Goal: Task Accomplishment & Management: Use online tool/utility

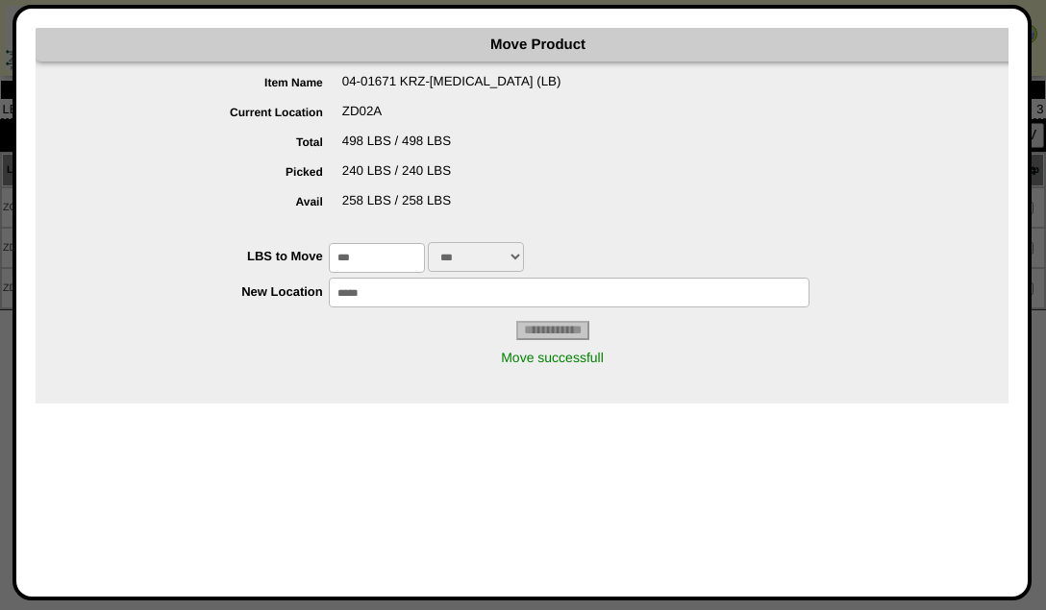
click at [0, 184] on html "Move Product Item Name 04-01671 KRZ-Dextrose (LB) Current Location ZD02A Total …" at bounding box center [523, 168] width 1046 height 336
click at [6, 155] on div at bounding box center [523, 305] width 1046 height 610
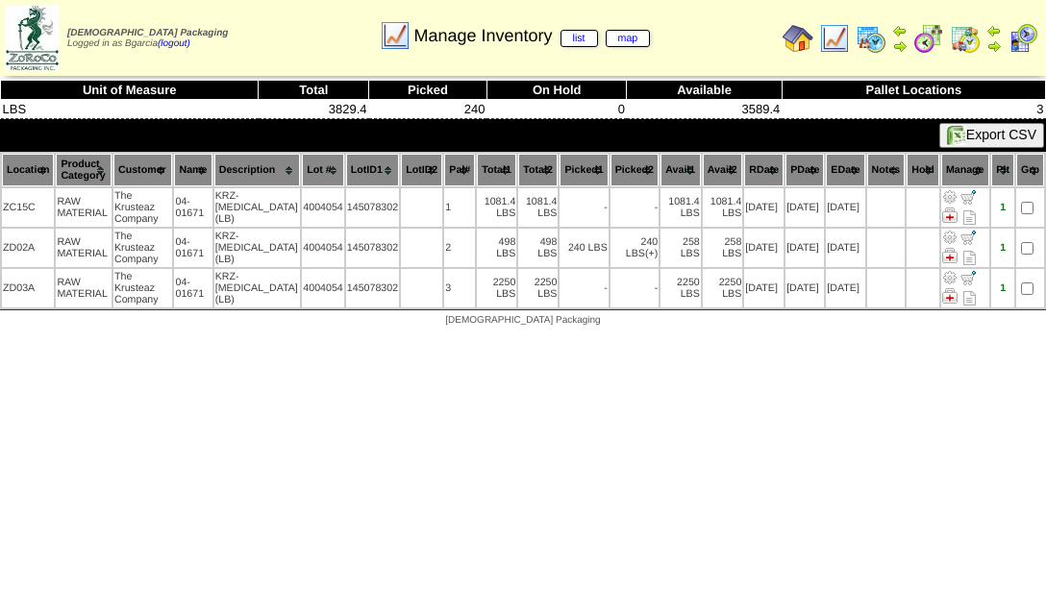
click at [921, 33] on img at bounding box center [928, 38] width 31 height 31
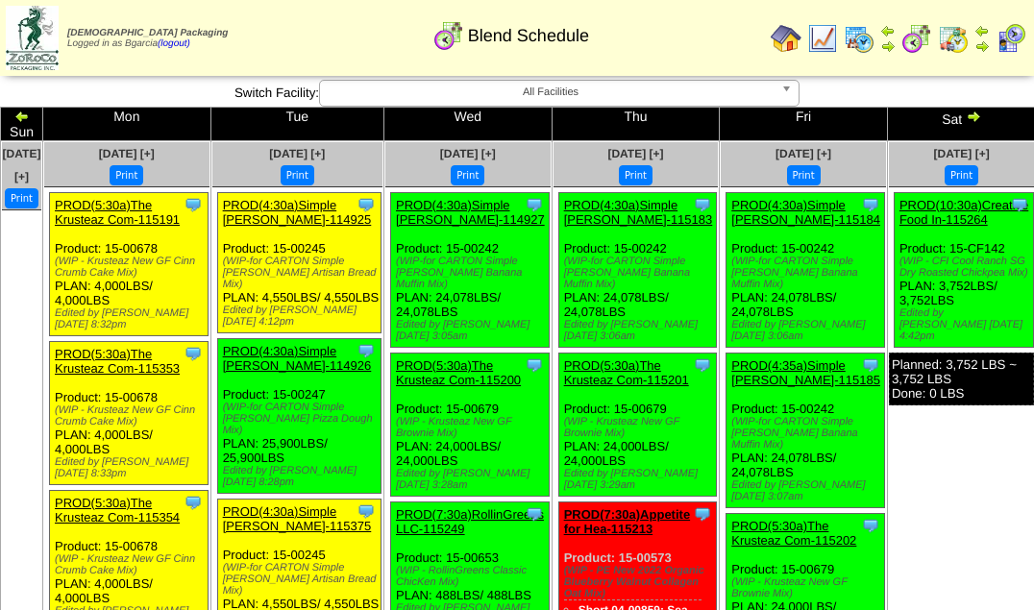
click at [277, 199] on link "PROD(4:30a)Simple [PERSON_NAME]-114925" at bounding box center [297, 212] width 149 height 29
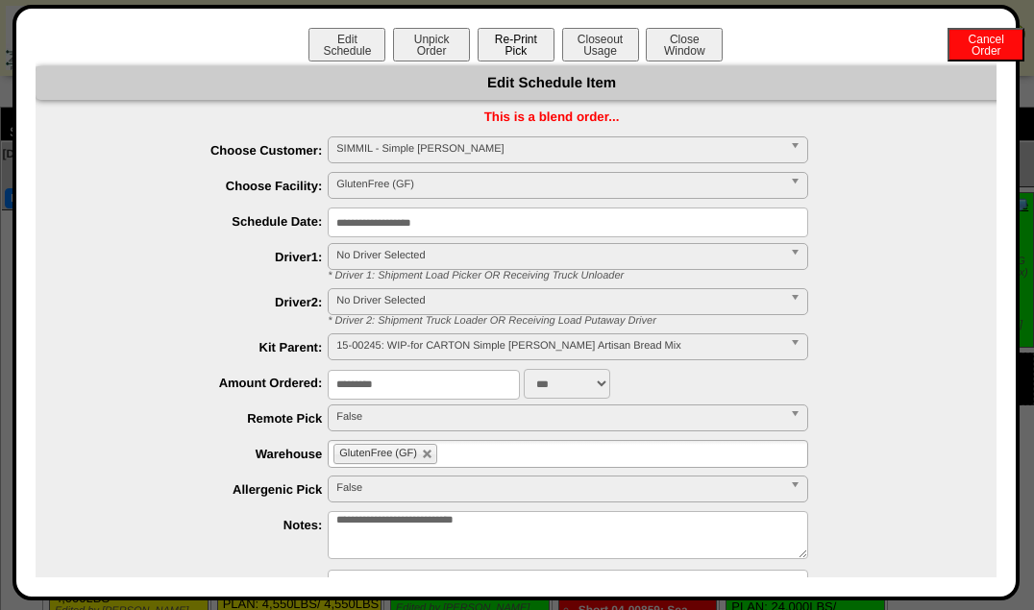
click at [511, 49] on button "Re-Print Pick" at bounding box center [516, 45] width 77 height 34
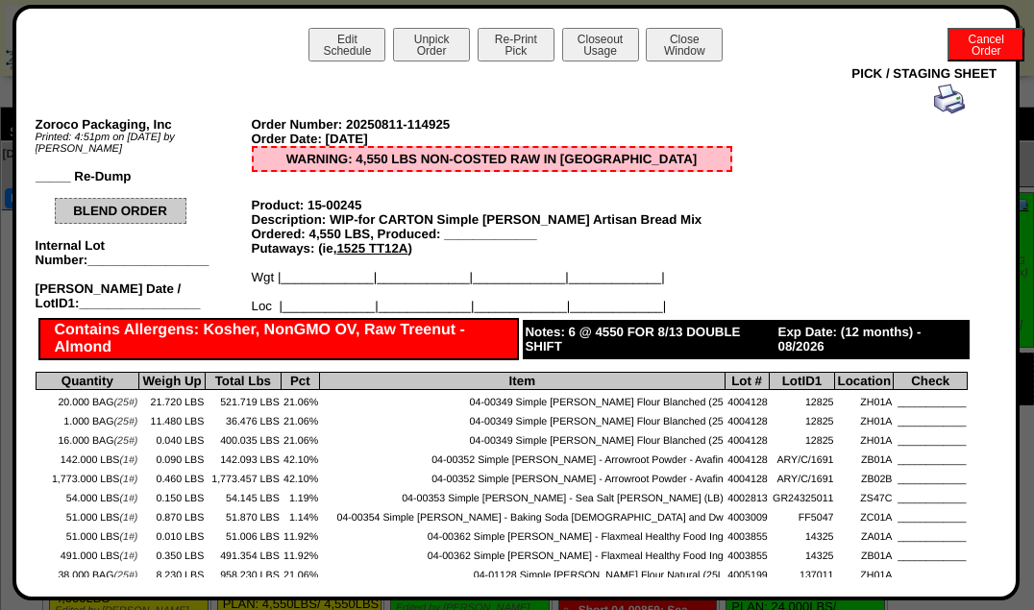
click at [938, 109] on img at bounding box center [949, 99] width 31 height 31
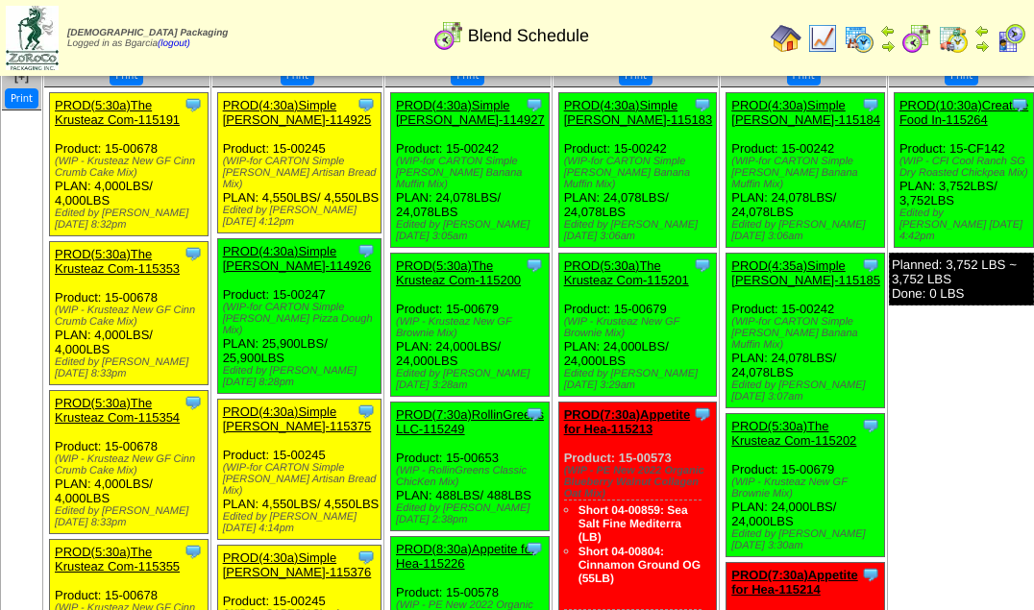
scroll to position [104, 0]
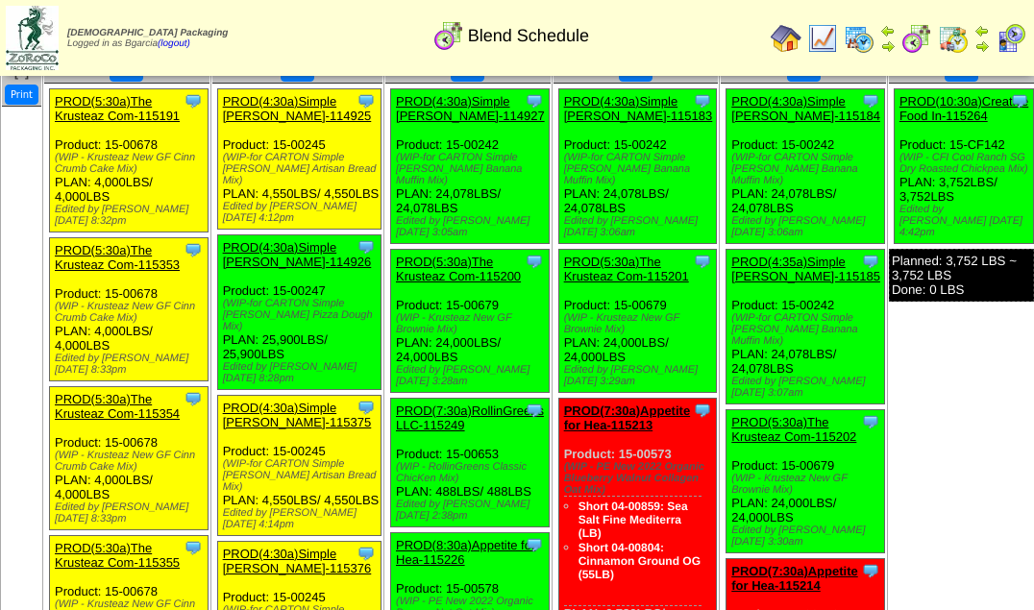
click at [299, 401] on link "PROD(4:30a)Simple [PERSON_NAME]-115375" at bounding box center [297, 415] width 149 height 29
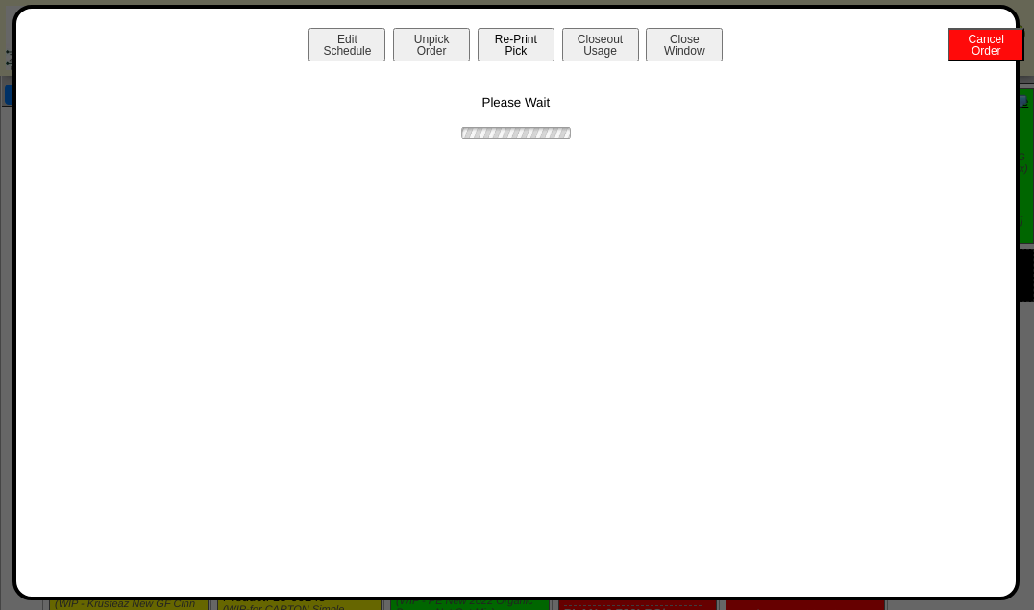
click at [508, 47] on button "Re-Print Pick" at bounding box center [516, 45] width 77 height 34
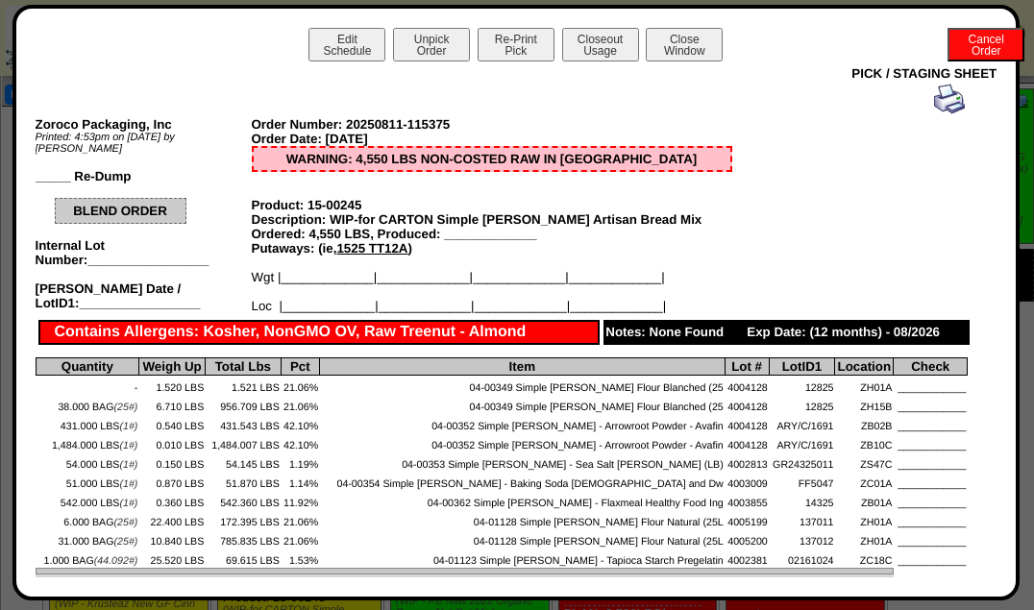
click at [934, 107] on img at bounding box center [949, 99] width 31 height 31
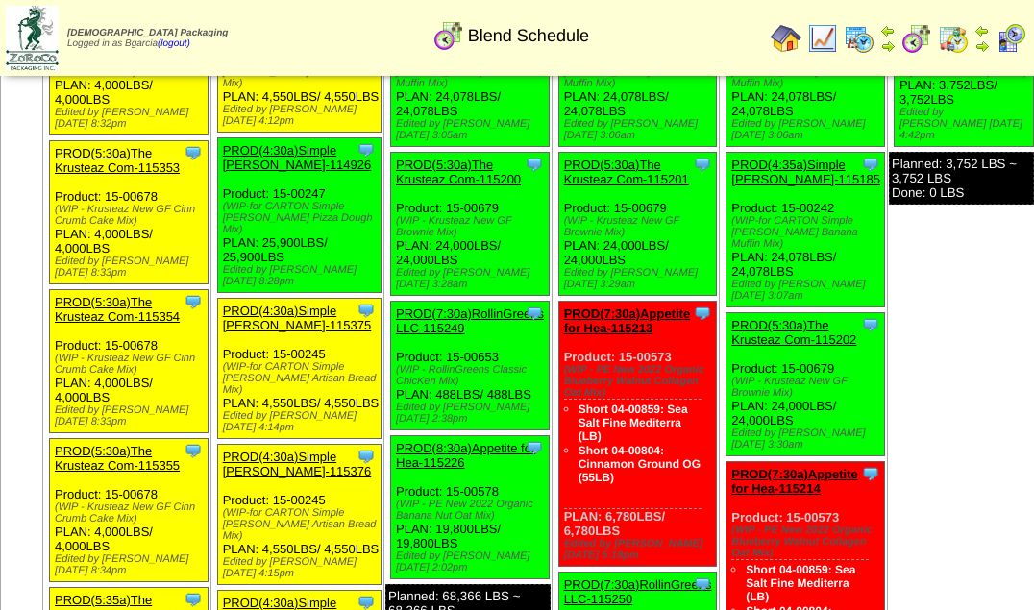
scroll to position [218, 0]
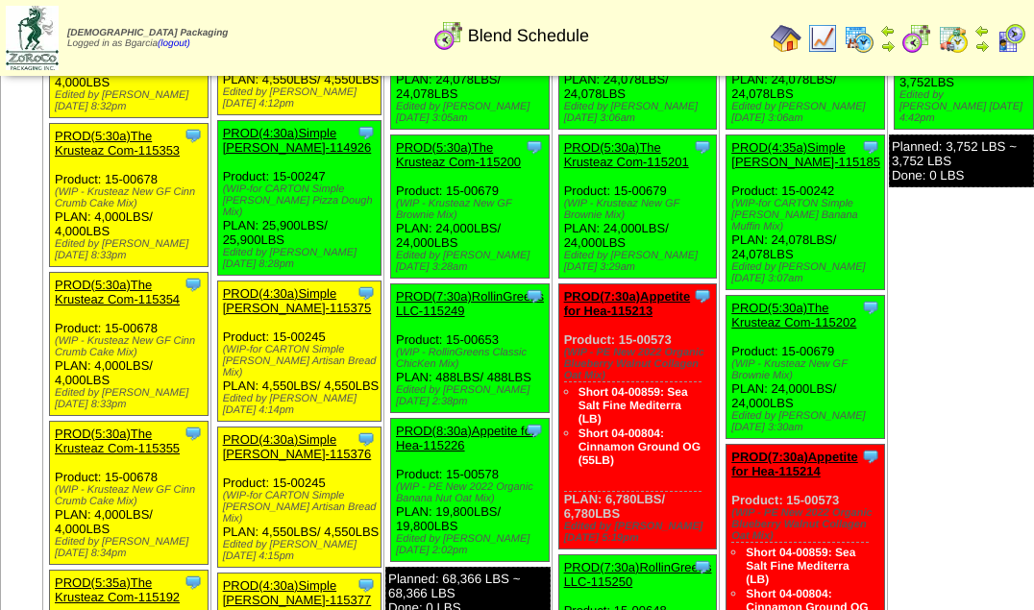
click at [283, 433] on link "PROD(4:30a)Simple [PERSON_NAME]-115376" at bounding box center [297, 447] width 149 height 29
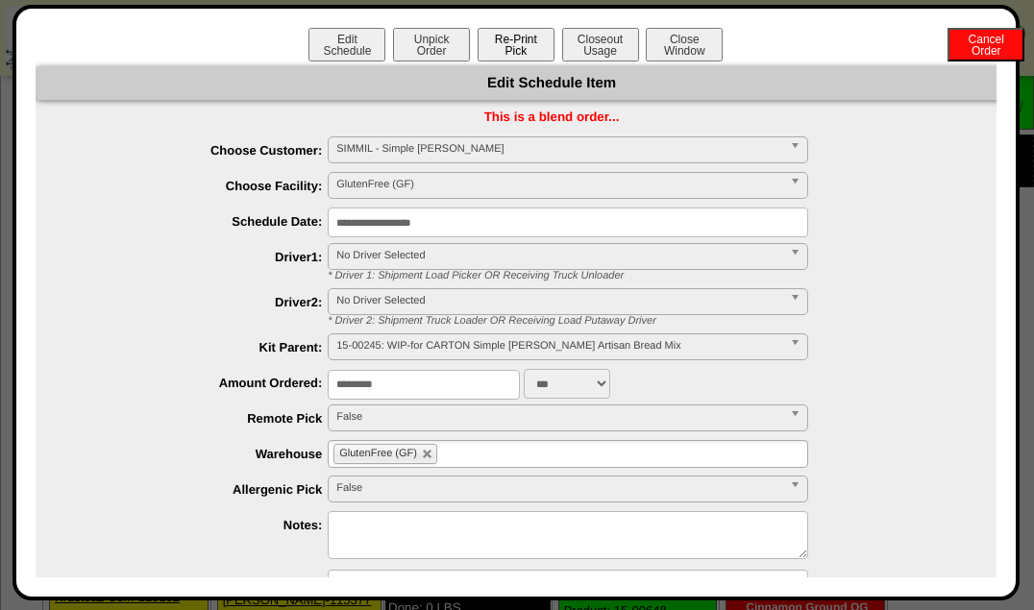
click at [506, 44] on button "Re-Print Pick" at bounding box center [516, 45] width 77 height 34
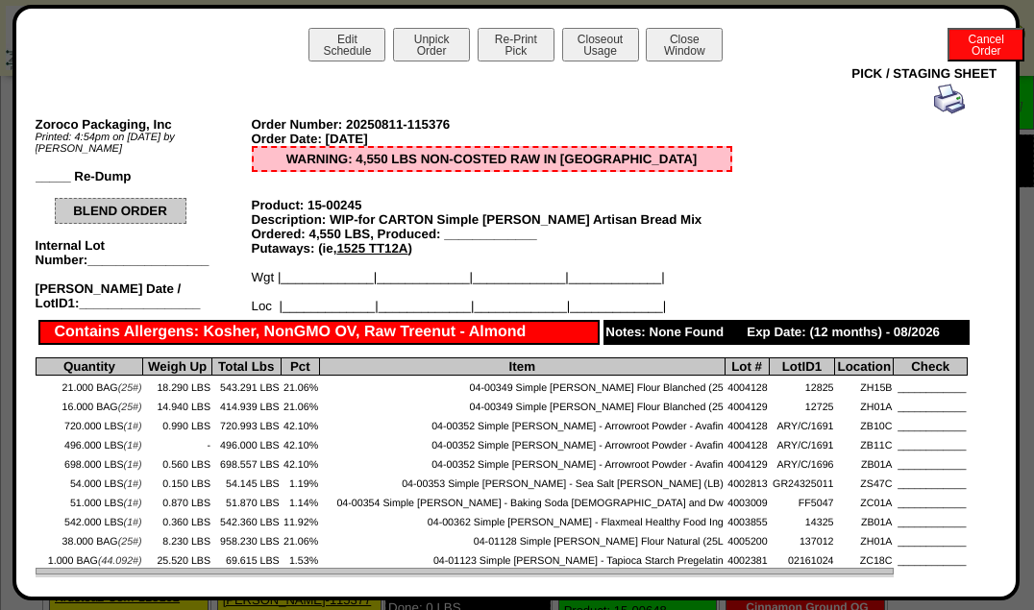
click at [949, 104] on img at bounding box center [949, 99] width 31 height 31
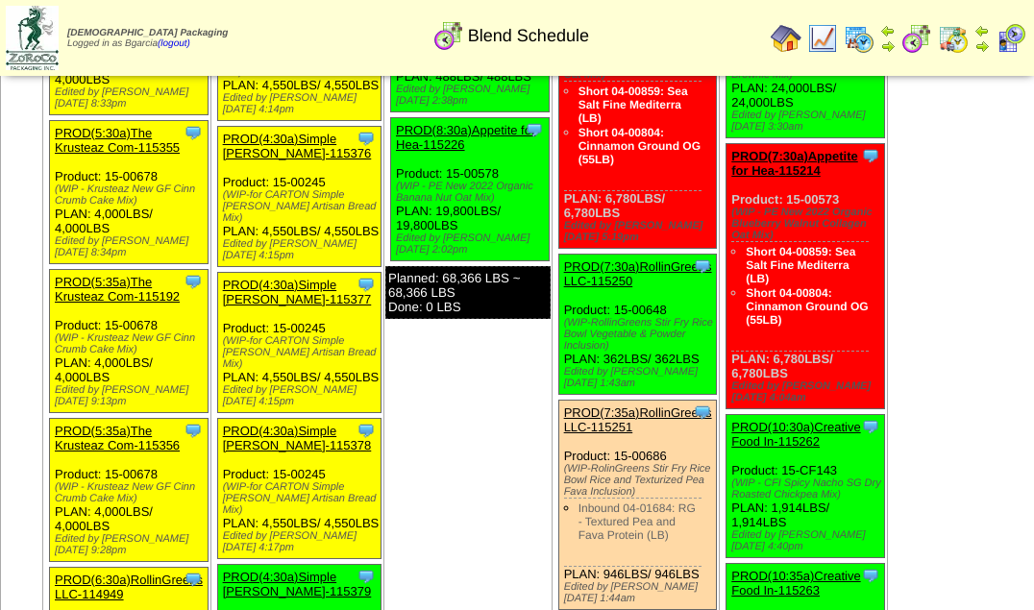
scroll to position [519, 0]
click at [261, 278] on link "PROD(4:30a)Simple [PERSON_NAME]-115377" at bounding box center [297, 292] width 149 height 29
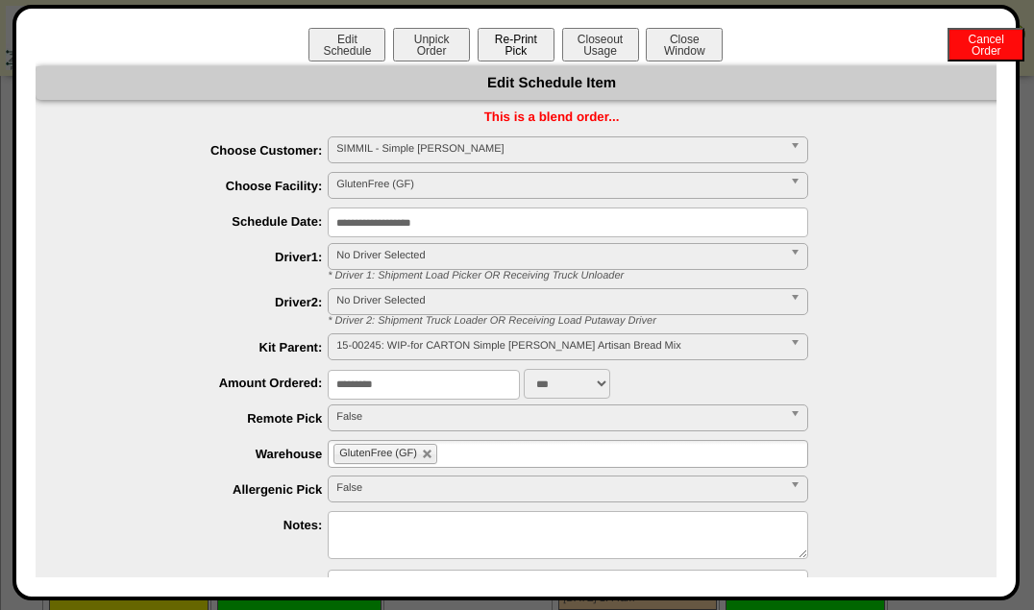
click at [504, 58] on button "Re-Print Pick" at bounding box center [516, 45] width 77 height 34
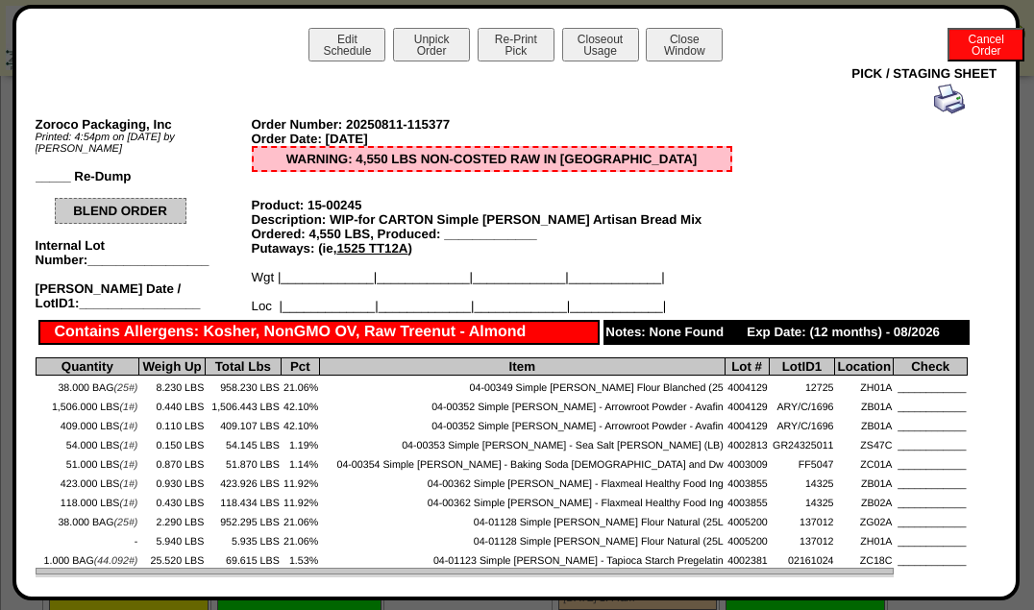
click at [948, 108] on img at bounding box center [949, 99] width 31 height 31
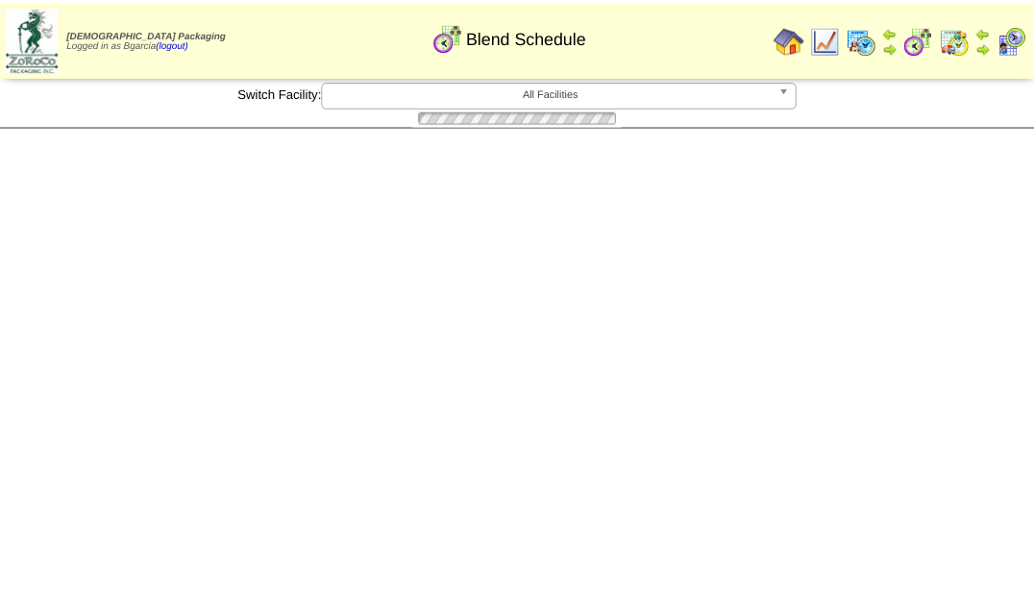
scroll to position [519, 0]
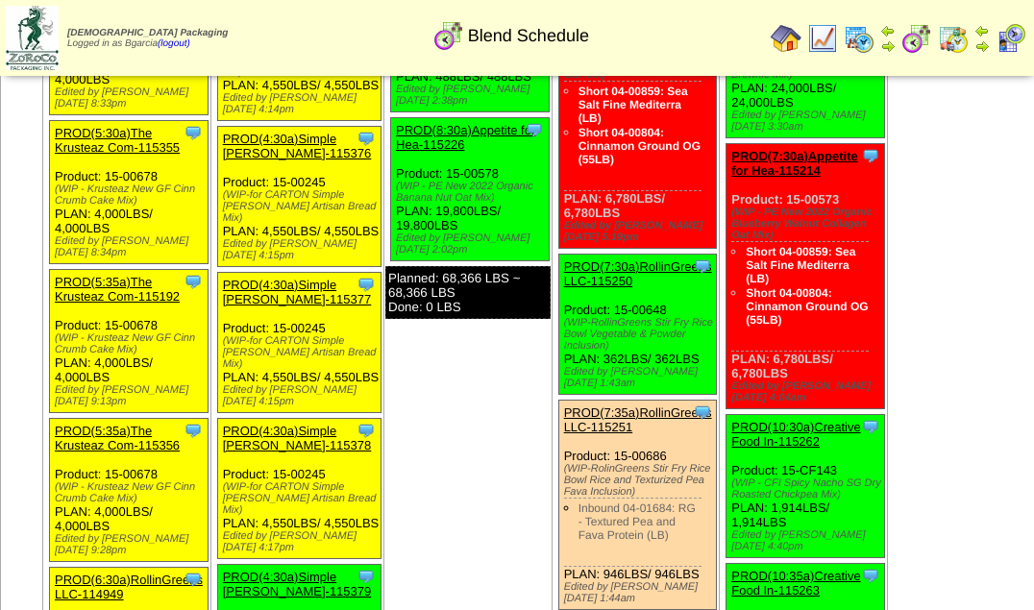
click at [311, 424] on link "PROD(4:30a)Simple [PERSON_NAME]-115378" at bounding box center [297, 438] width 149 height 29
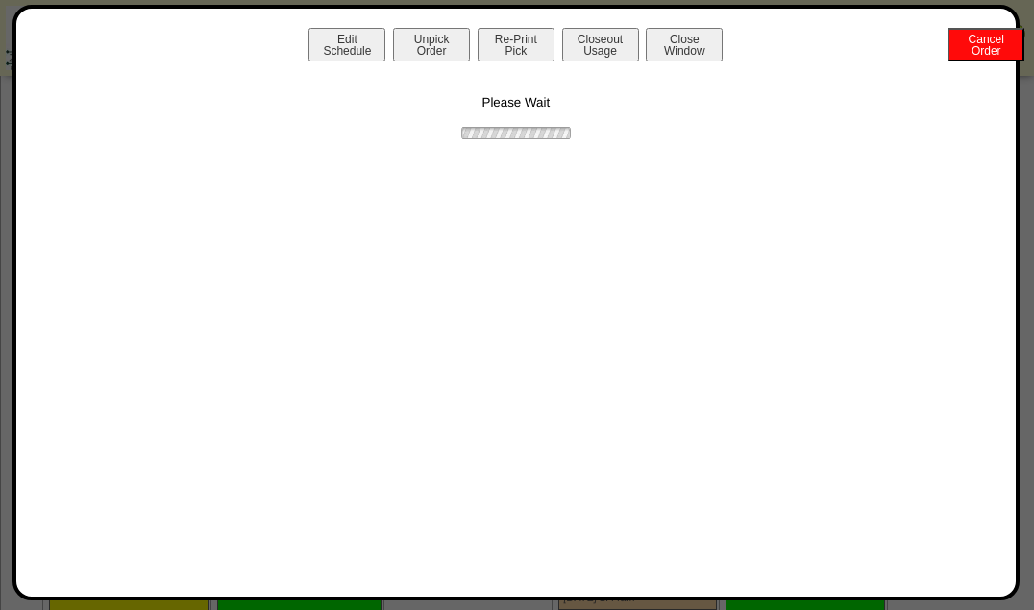
scroll to position [521, 0]
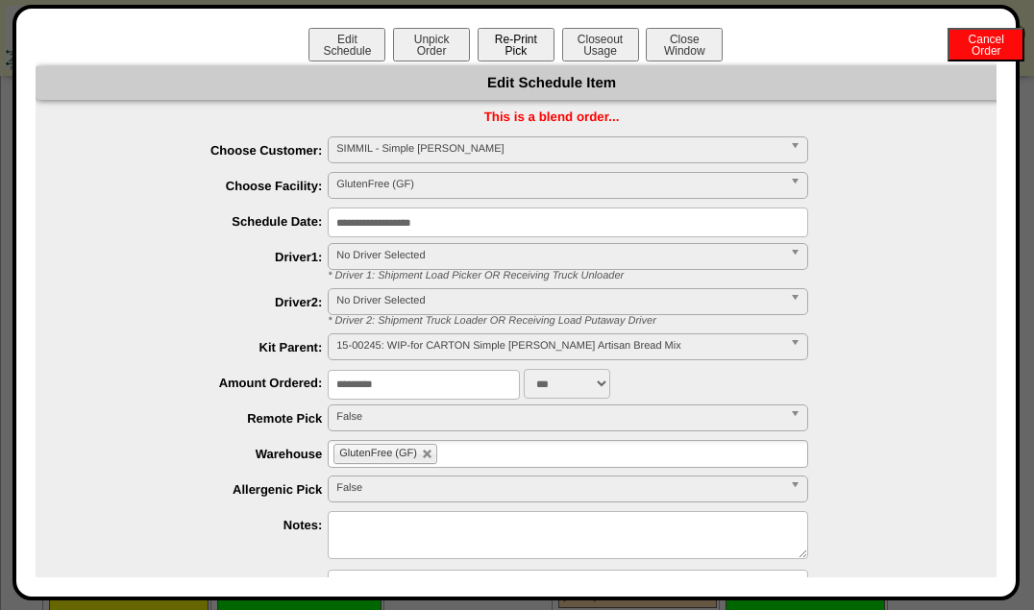
click at [537, 37] on button "Re-Print Pick" at bounding box center [516, 45] width 77 height 34
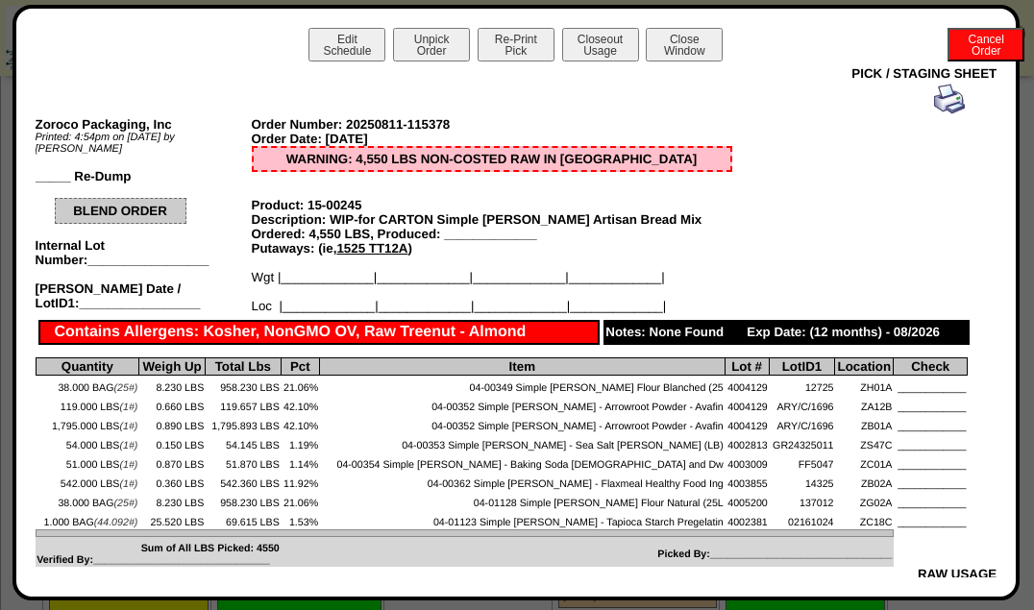
click at [942, 95] on img at bounding box center [949, 99] width 31 height 31
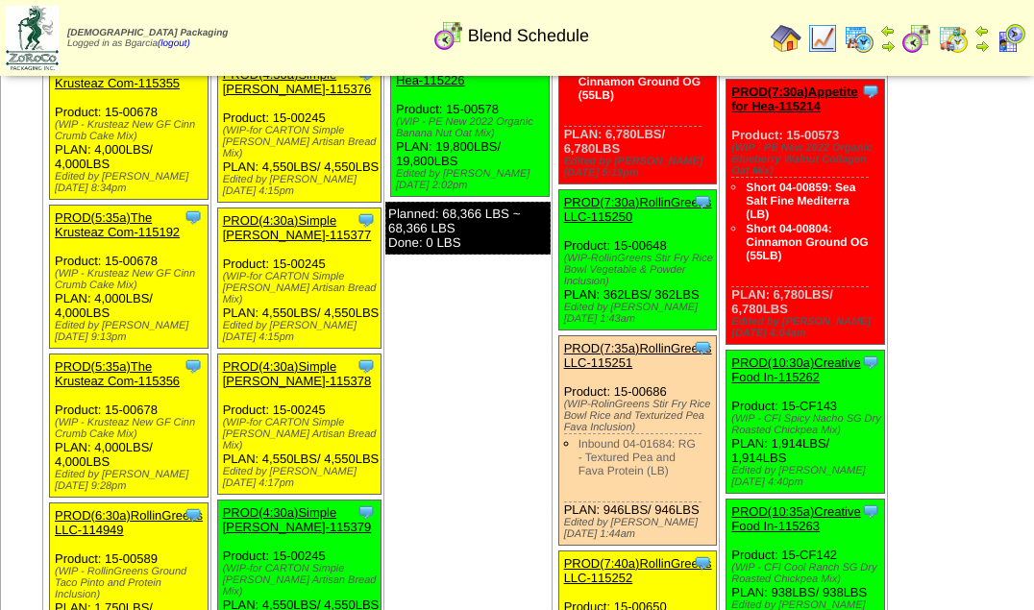
scroll to position [588, 0]
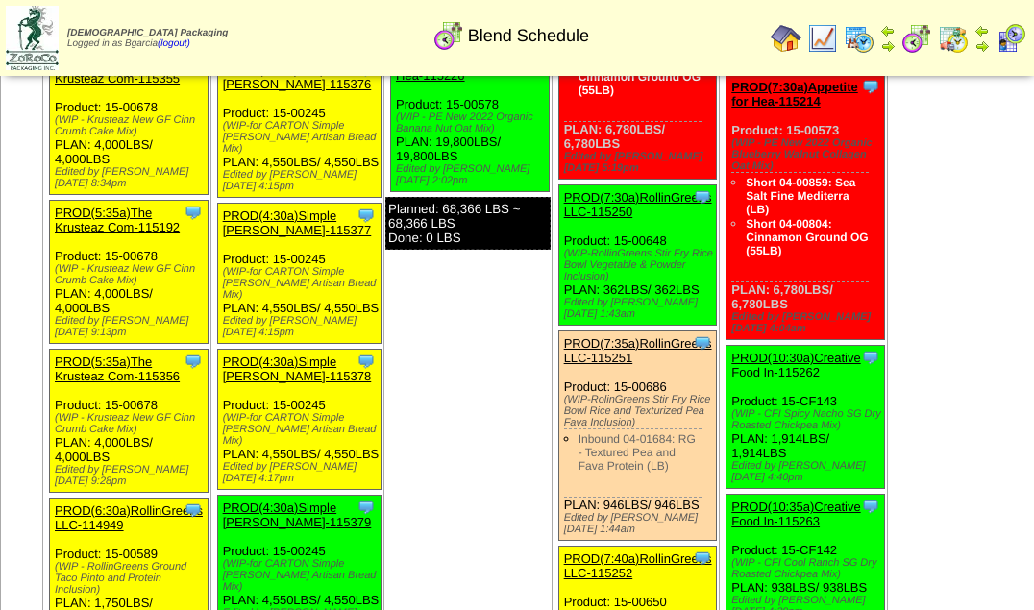
click at [255, 501] on link "PROD(4:30a)Simple [PERSON_NAME]-115379" at bounding box center [297, 515] width 149 height 29
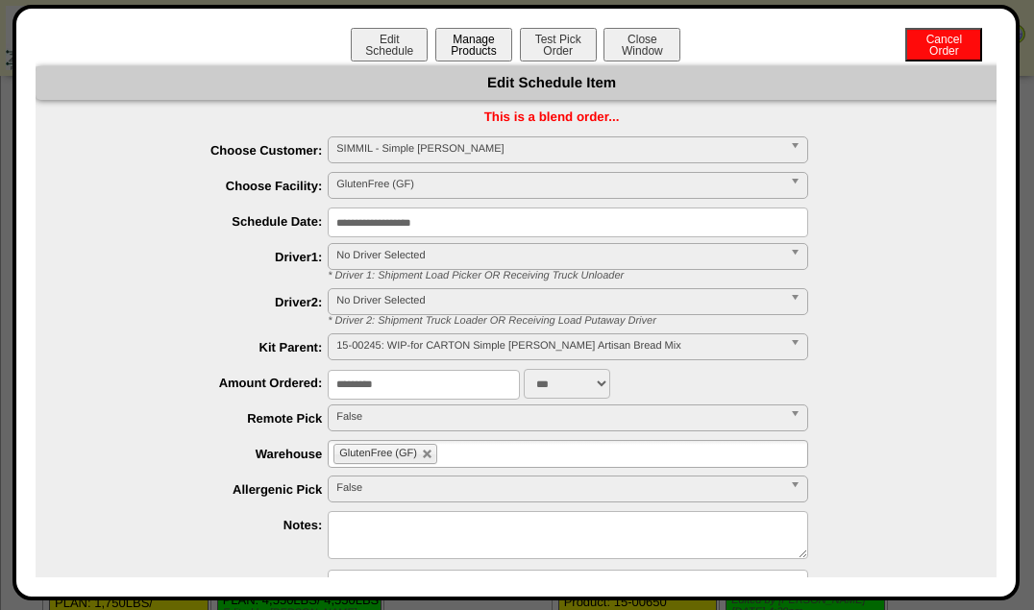
click at [475, 45] on button "Manage Products" at bounding box center [473, 45] width 77 height 34
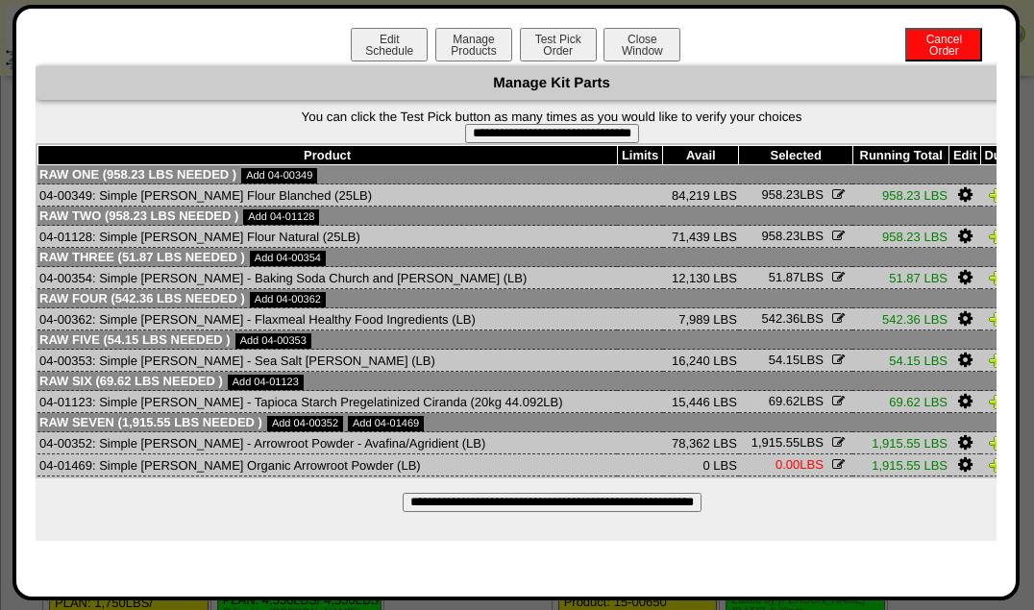
click at [588, 138] on input "**********" at bounding box center [552, 133] width 174 height 19
type input "**********"
